Goal: Contribute content

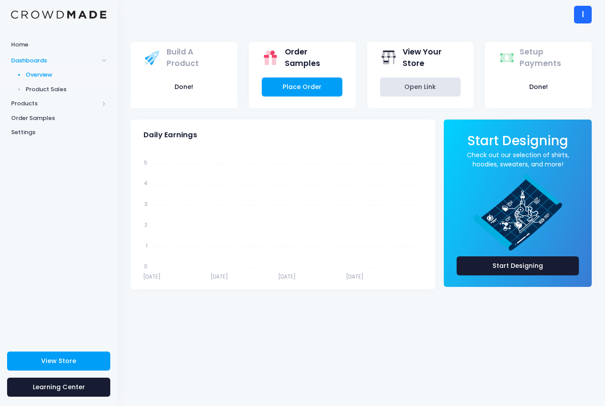
click at [543, 91] on button "Done!" at bounding box center [538, 86] width 81 height 19
click at [90, 362] on link "View Store" at bounding box center [58, 361] width 103 height 19
click at [33, 93] on span "Product Builder" at bounding box center [66, 89] width 81 height 9
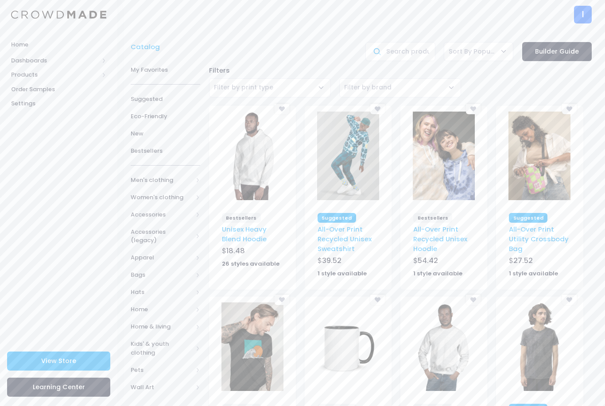
click at [186, 176] on span "Men's clothing" at bounding box center [162, 180] width 62 height 9
click at [176, 237] on span "All hoodies & sweatshirts" at bounding box center [163, 249] width 37 height 26
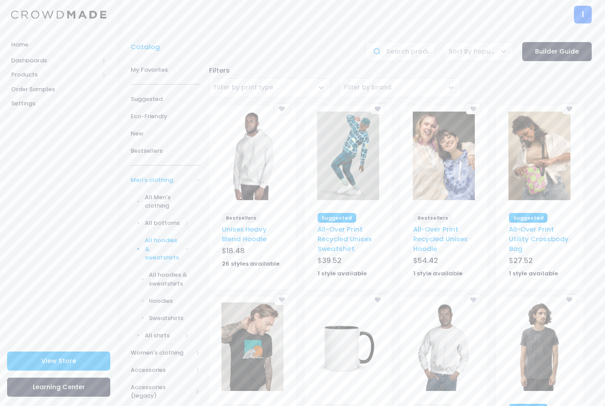
click at [163, 251] on span "All hoodies & sweatshirts" at bounding box center [163, 249] width 37 height 26
click at [175, 248] on span "All hoodies & sweatshirts" at bounding box center [163, 249] width 37 height 26
click at [176, 272] on span "All hoodies & sweatshirts" at bounding box center [169, 279] width 40 height 17
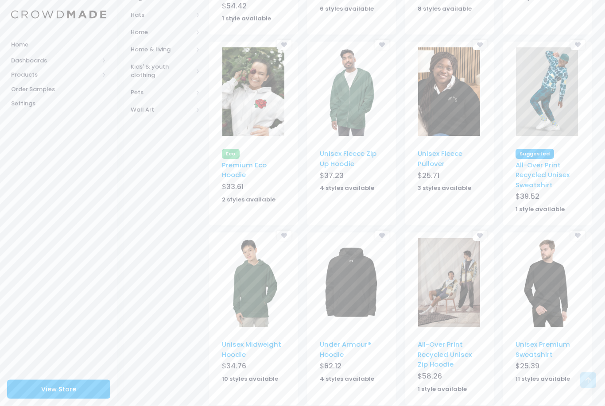
scroll to position [455, 0]
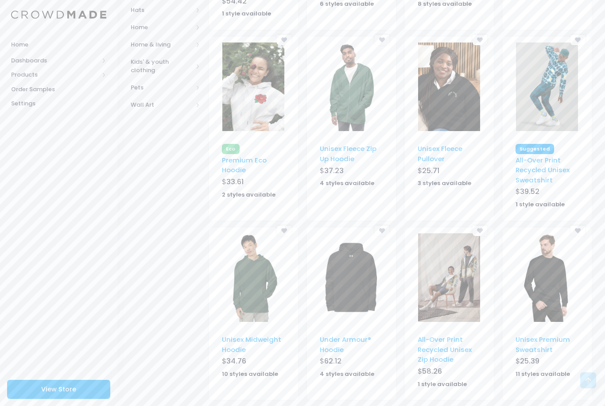
click at [246, 300] on img at bounding box center [253, 277] width 62 height 89
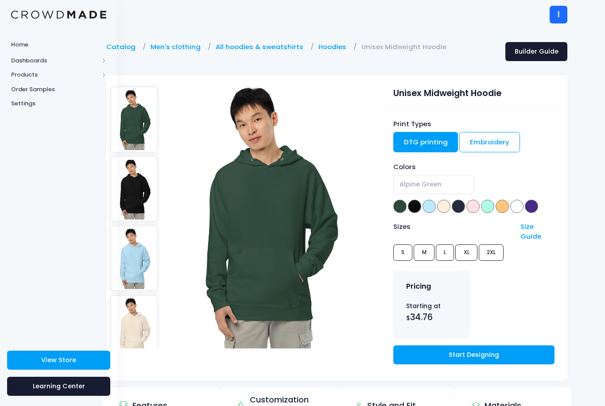
scroll to position [0, 25]
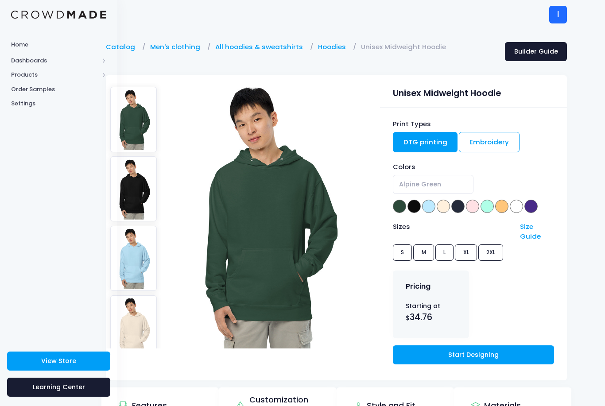
click at [467, 367] on div "Print Types DTG printing Embroidery Colors Alpine Green Black Blue Aqua Bone Cl…" at bounding box center [473, 244] width 187 height 273
click at [468, 361] on link "Start Designing" at bounding box center [473, 354] width 161 height 19
click at [461, 204] on span at bounding box center [457, 206] width 13 height 13
select select "Classic Navy"
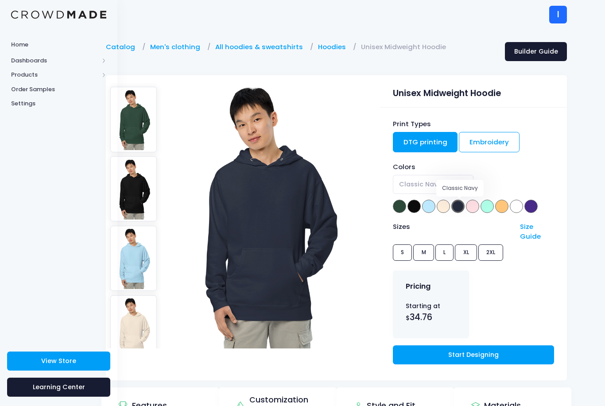
click at [462, 201] on span at bounding box center [457, 206] width 13 height 13
click at [480, 351] on link "Start Designing" at bounding box center [473, 354] width 161 height 19
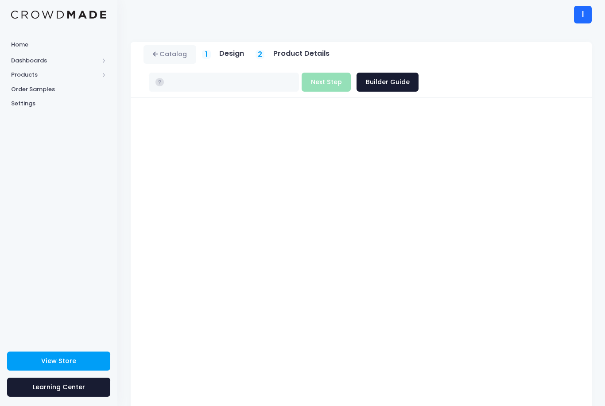
type input "$34.76 - $36.21"
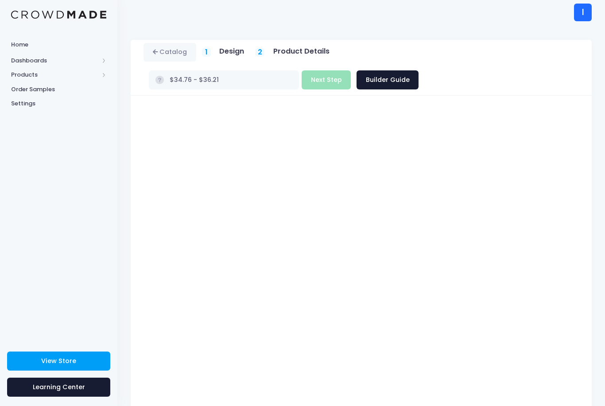
scroll to position [1, 0]
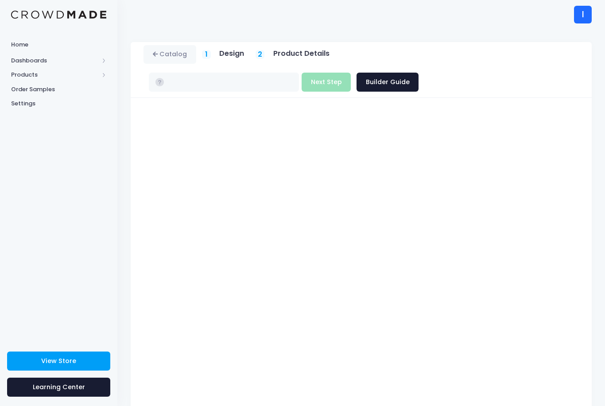
type input "$34.76 - $36.21"
